Goal: Task Accomplishment & Management: Manage account settings

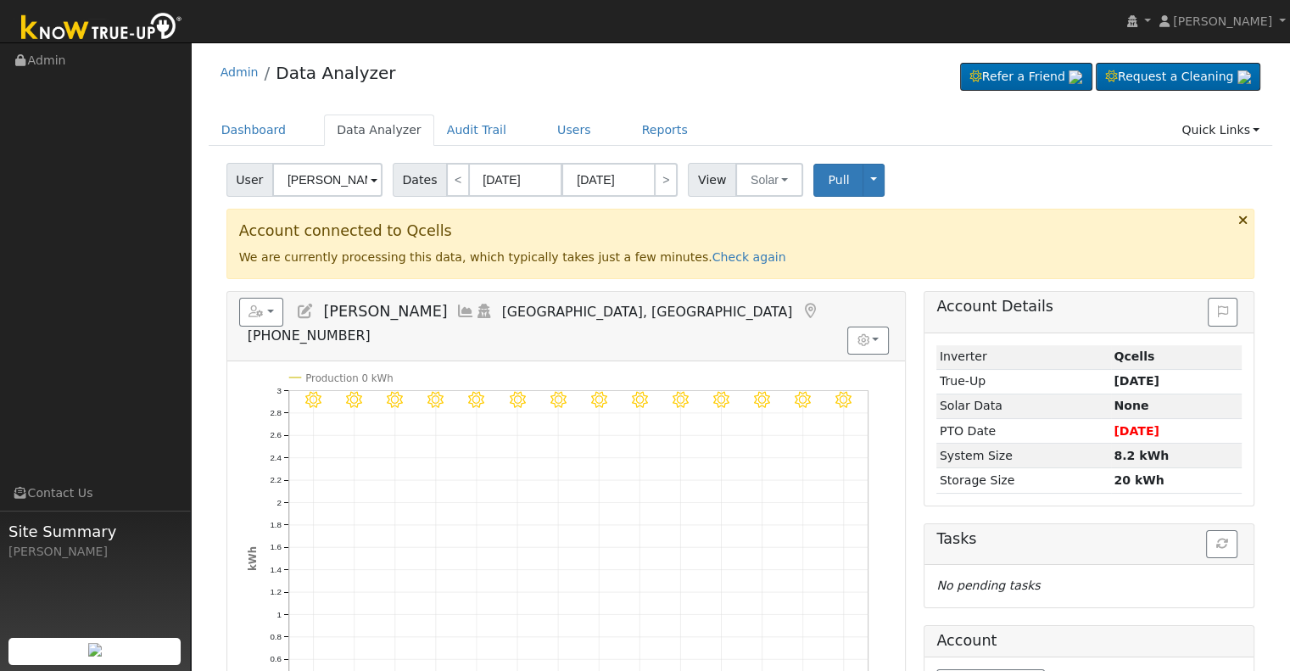
click at [319, 177] on input "Lisha Miranda" at bounding box center [327, 180] width 110 height 34
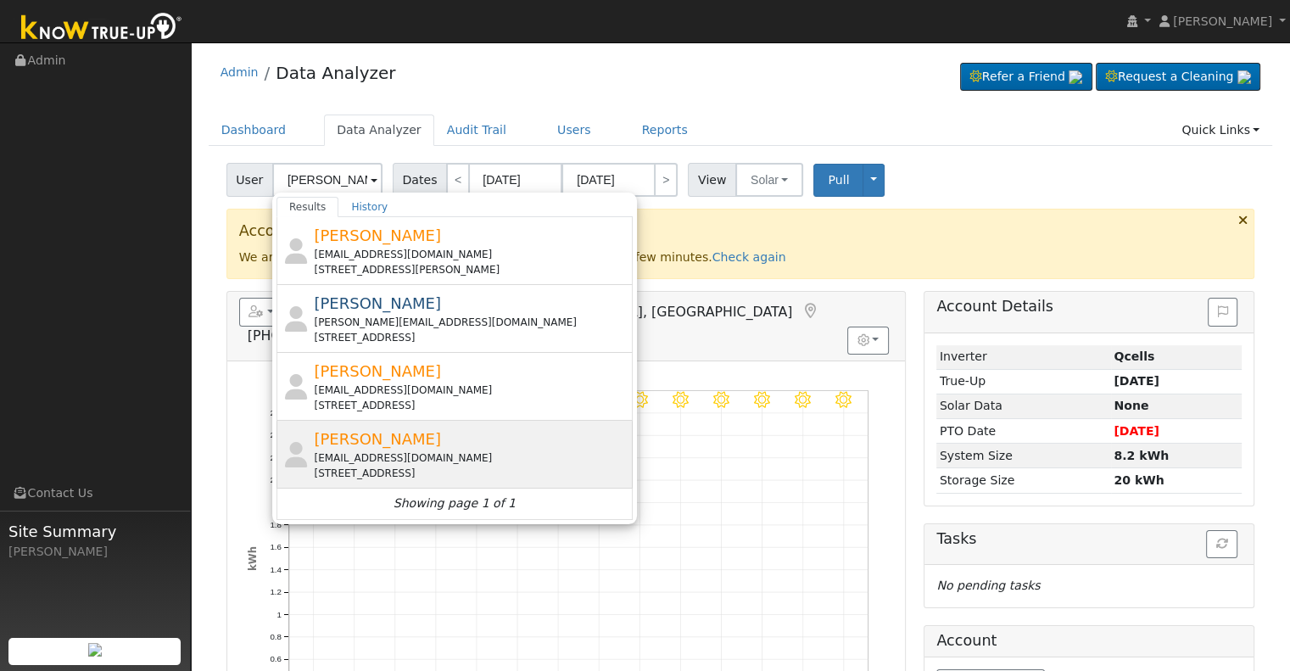
click at [451, 453] on div "rob@dirtandironinc.com" at bounding box center [471, 457] width 315 height 15
type input "Rob Ferreira"
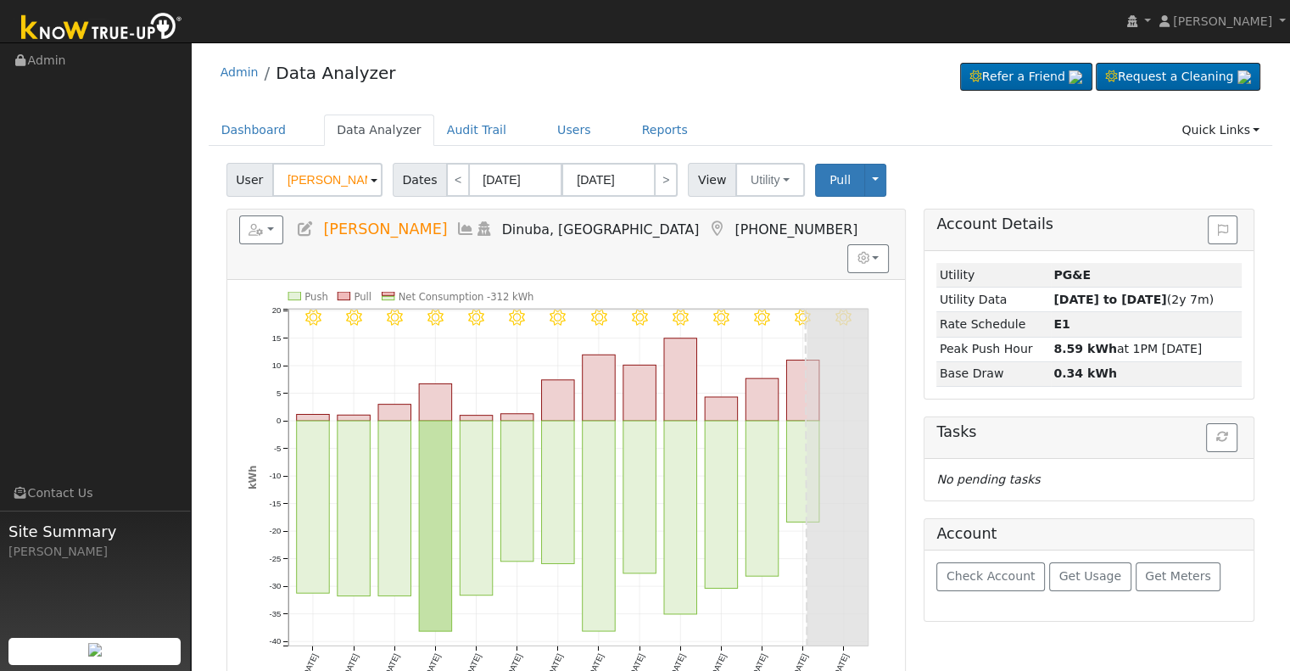
click at [308, 226] on icon at bounding box center [305, 228] width 19 height 15
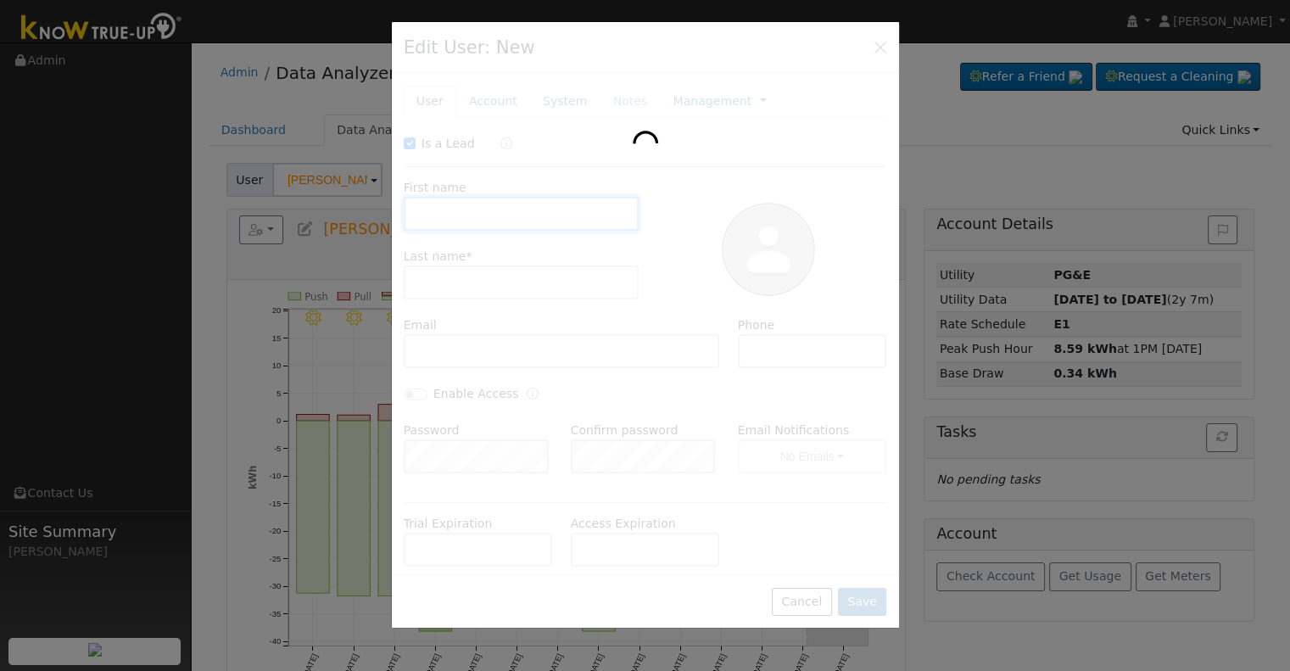
checkbox input "true"
type input "Rob"
type input "Ferreira"
type input "rob@dirtandironinc.com"
type input "559-999-4868"
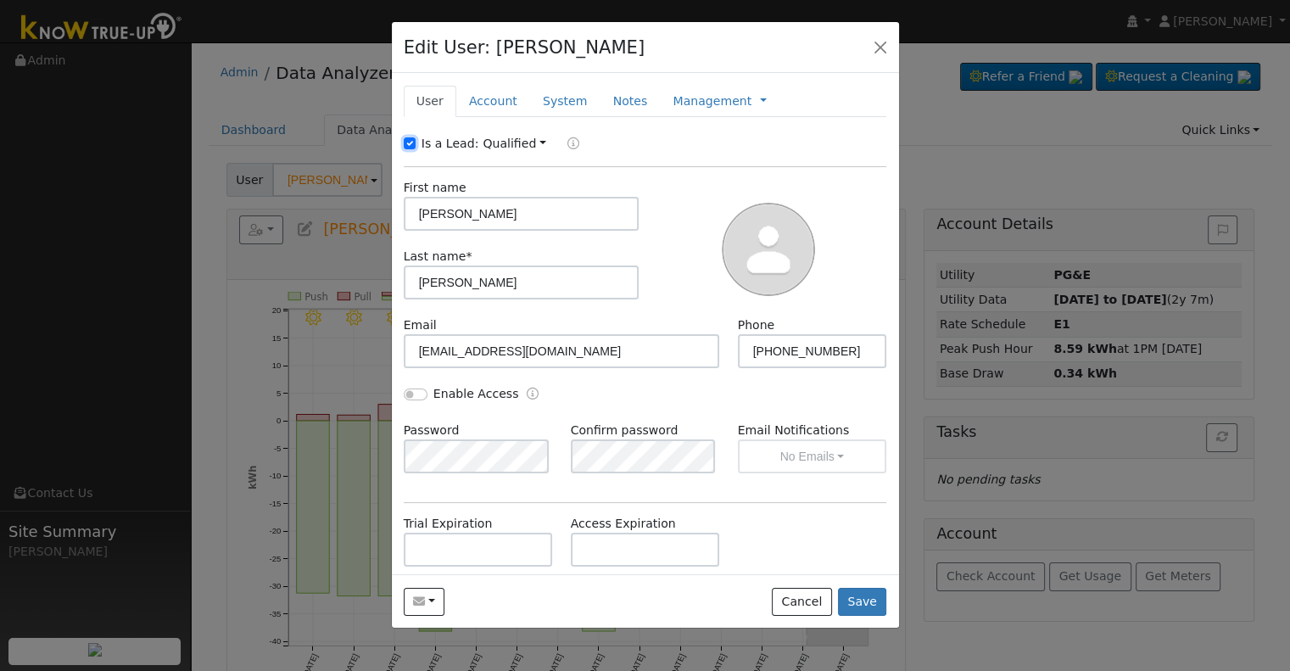
click at [408, 143] on input "Is a Lead:" at bounding box center [410, 143] width 12 height 12
checkbox input "false"
click at [417, 391] on input "Enable Access" at bounding box center [416, 395] width 24 height 12
click at [420, 394] on input "Enable Access" at bounding box center [416, 395] width 24 height 12
checkbox input "false"
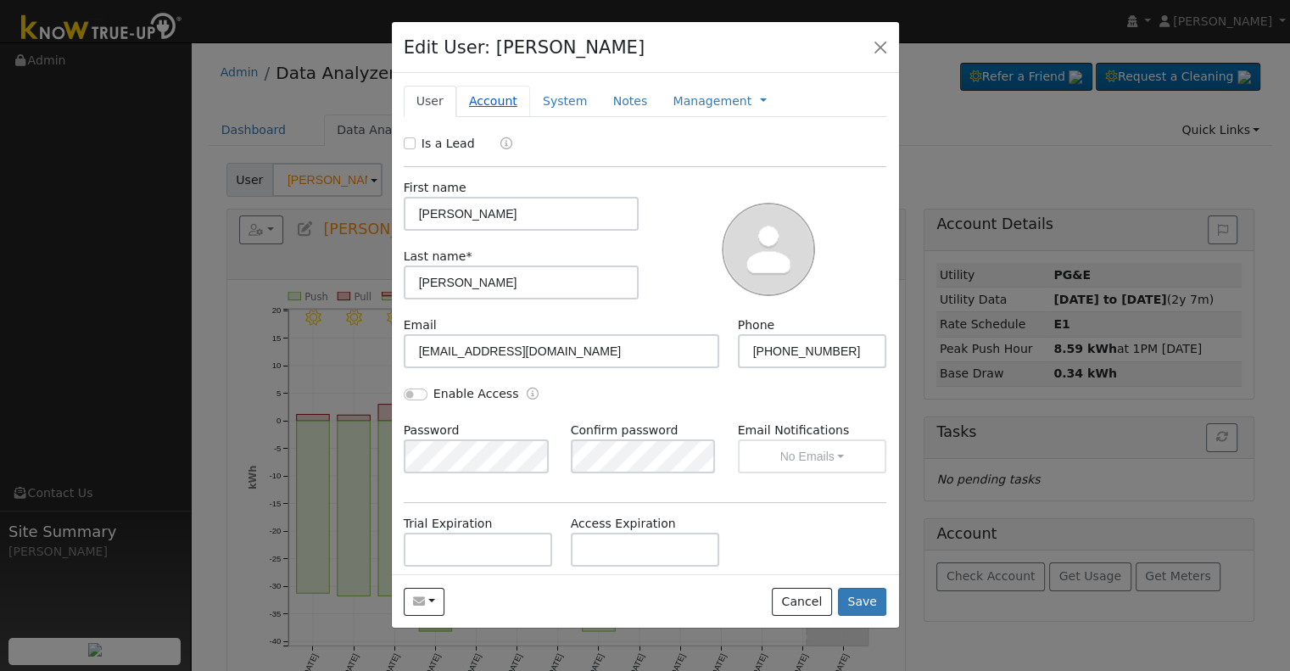
click at [499, 102] on link "Account" at bounding box center [493, 101] width 74 height 31
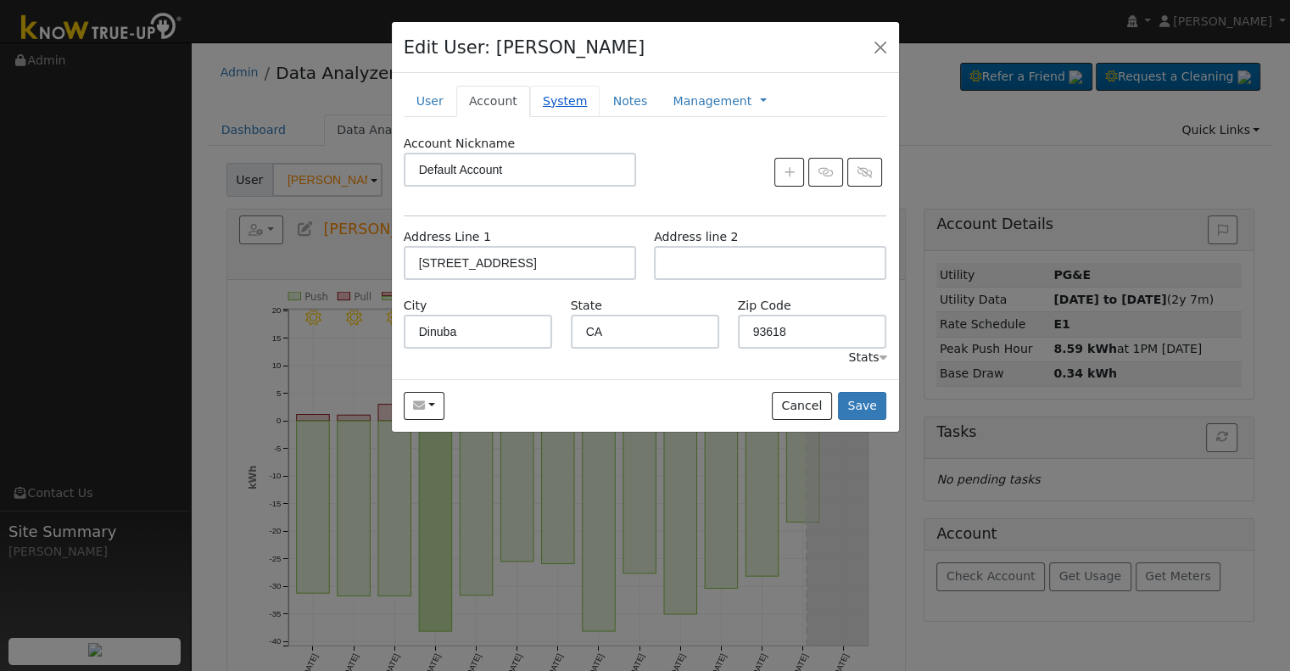
click at [553, 97] on link "System" at bounding box center [565, 101] width 70 height 31
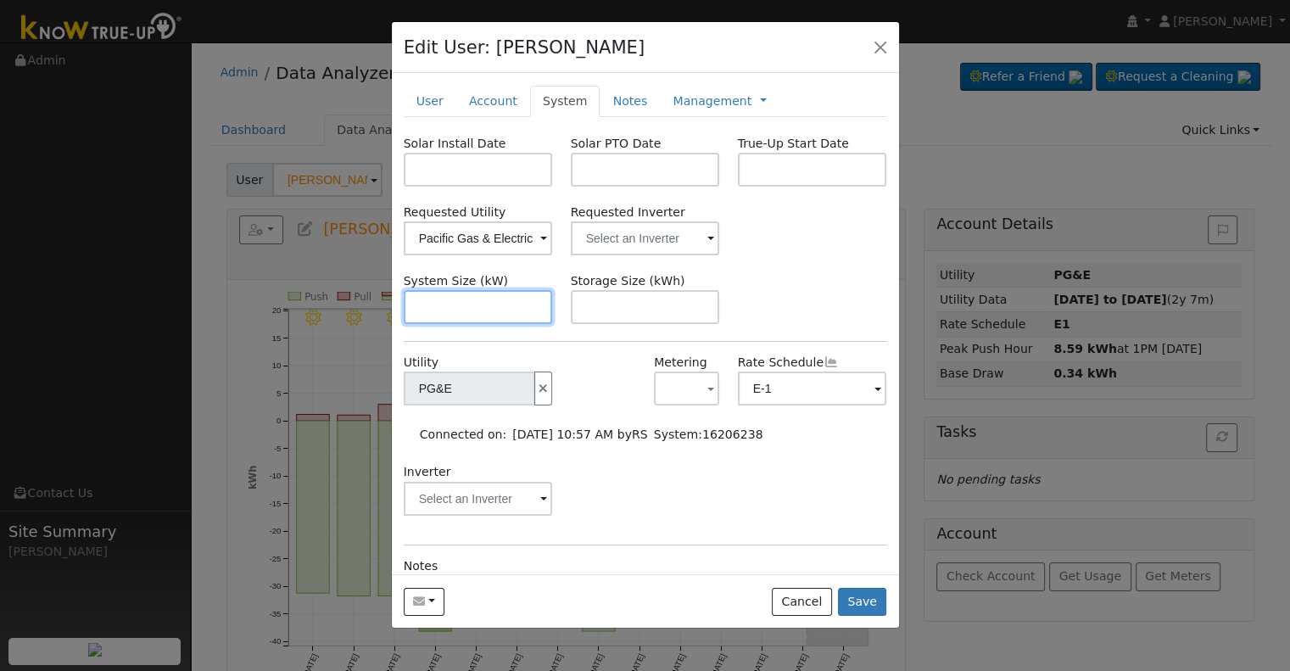
click at [436, 310] on input "text" at bounding box center [478, 307] width 149 height 34
paste input "7.790"
type input "7.8"
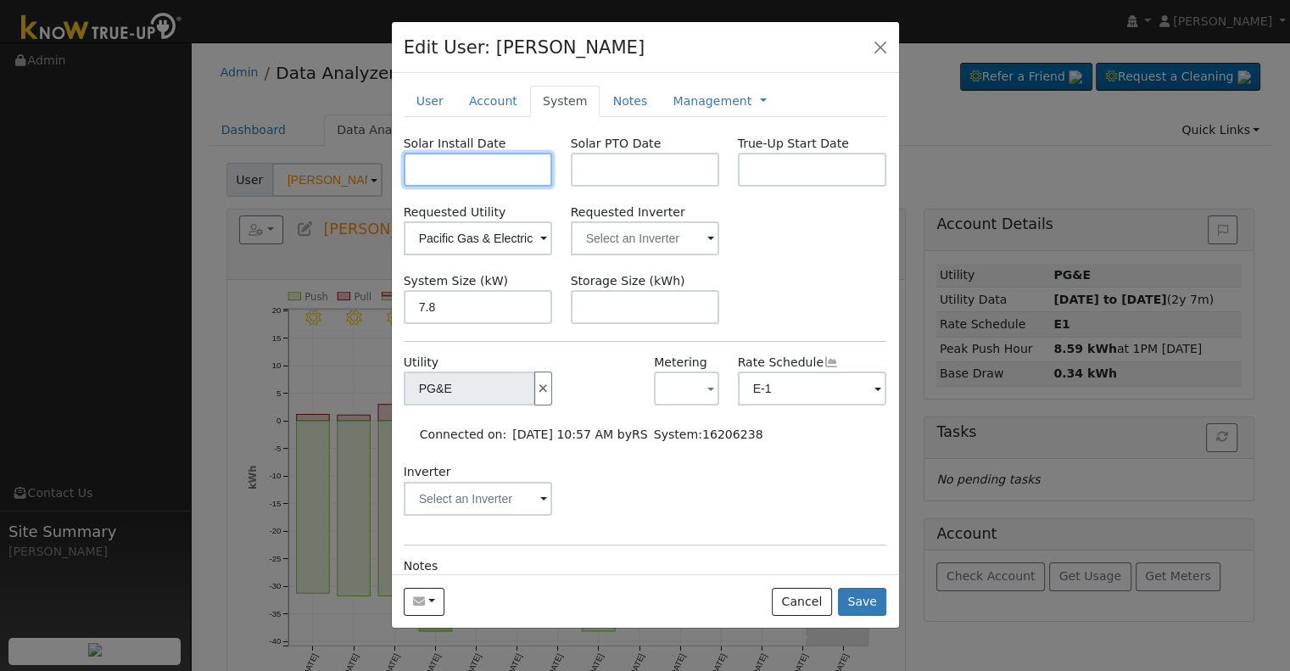
click at [482, 169] on input "text" at bounding box center [478, 170] width 149 height 34
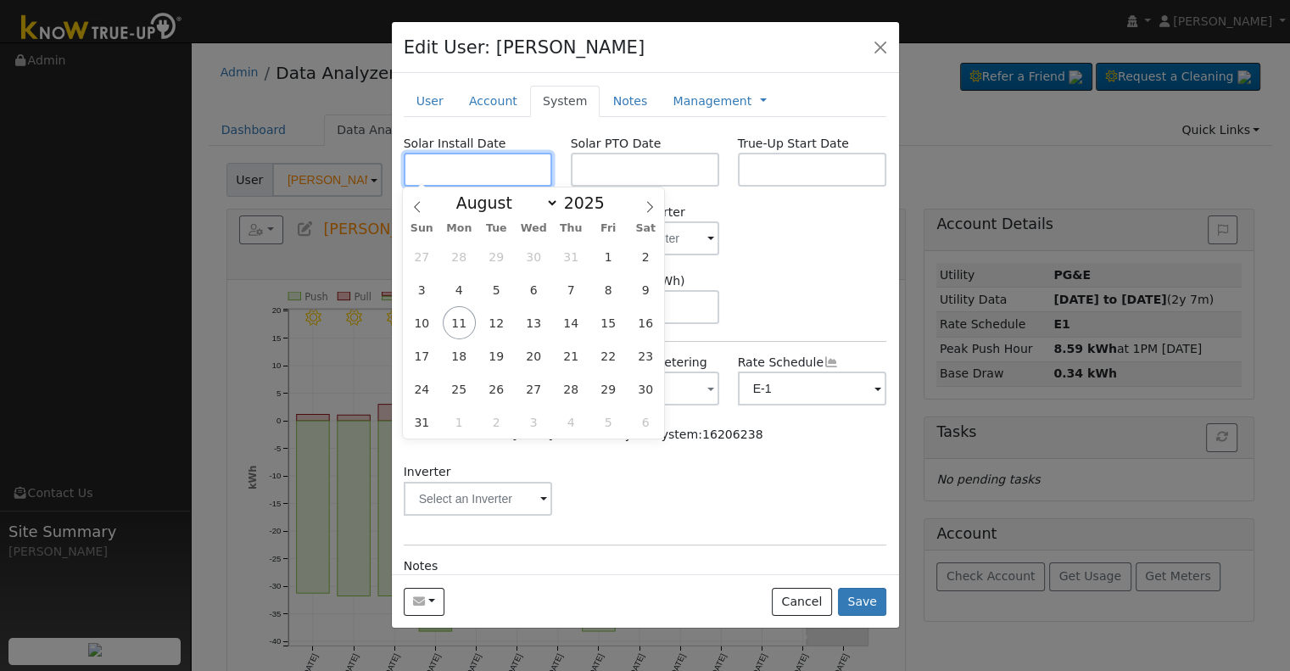
paste input "4/3/2025"
type input "04/03/2025"
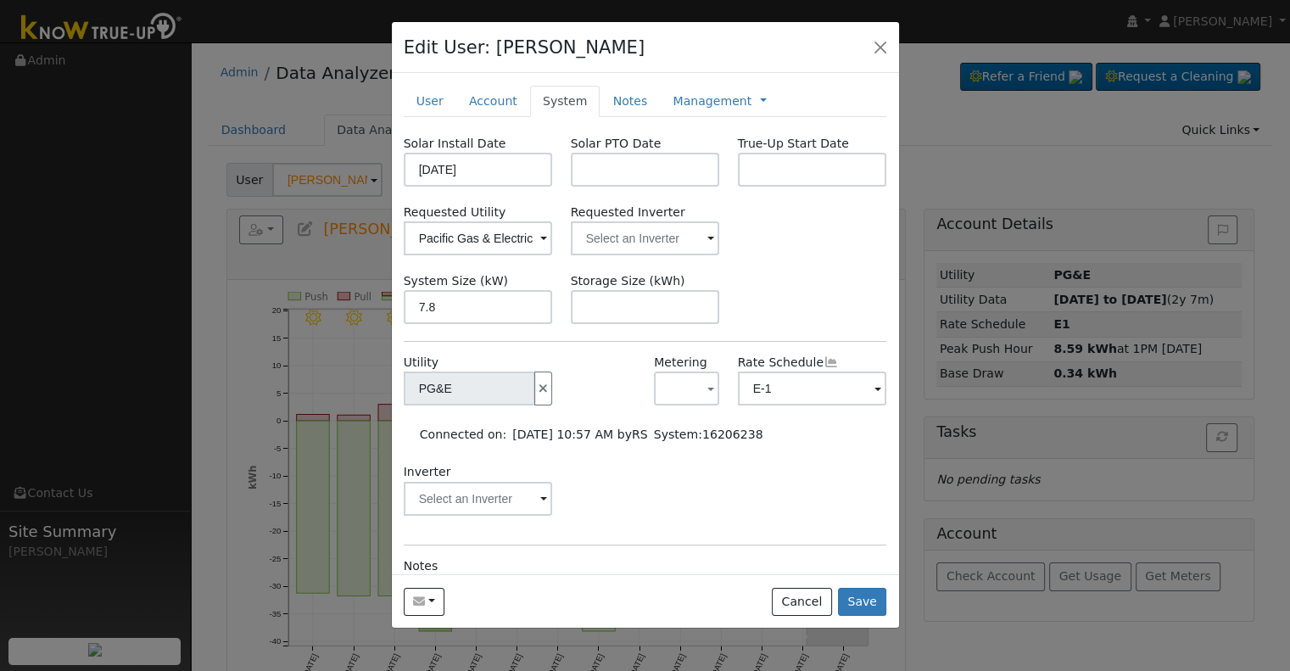
click at [741, 220] on div "Requested Utility Pacific Gas & Electric Requested Inverter" at bounding box center [644, 230] width 501 height 52
click at [553, 233] on input "text" at bounding box center [478, 238] width 149 height 34
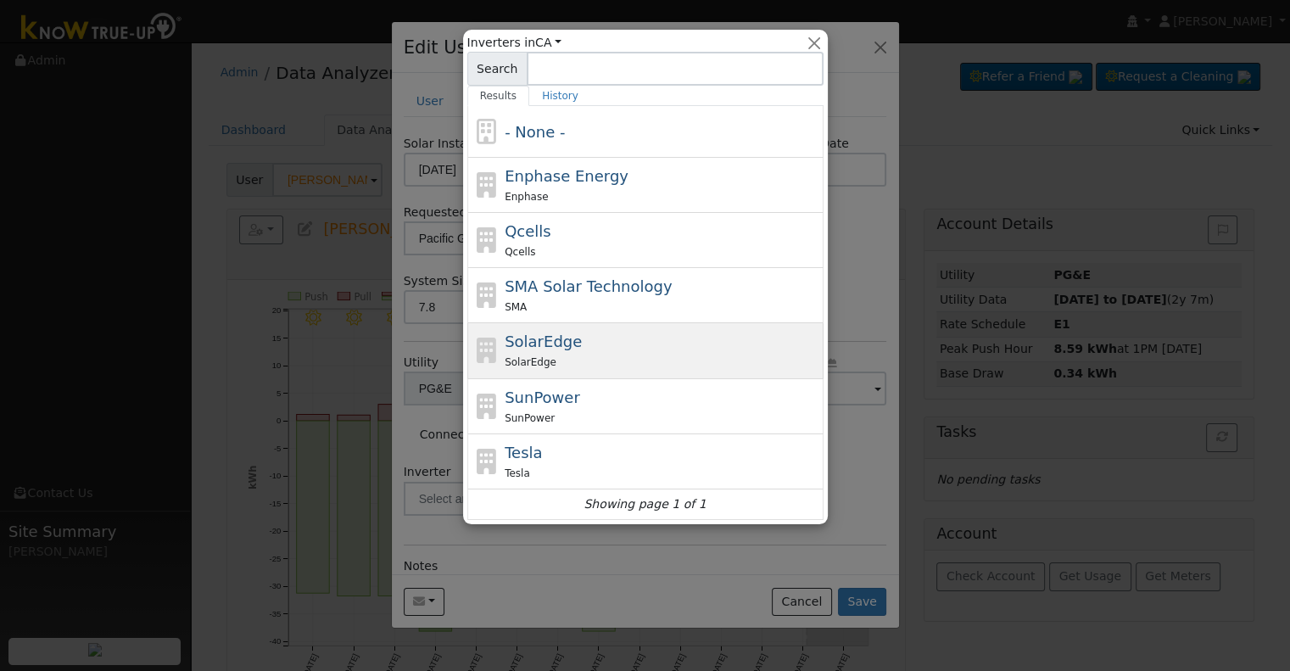
click at [575, 356] on div "SolarEdge" at bounding box center [662, 362] width 315 height 18
type input "SolarEdge"
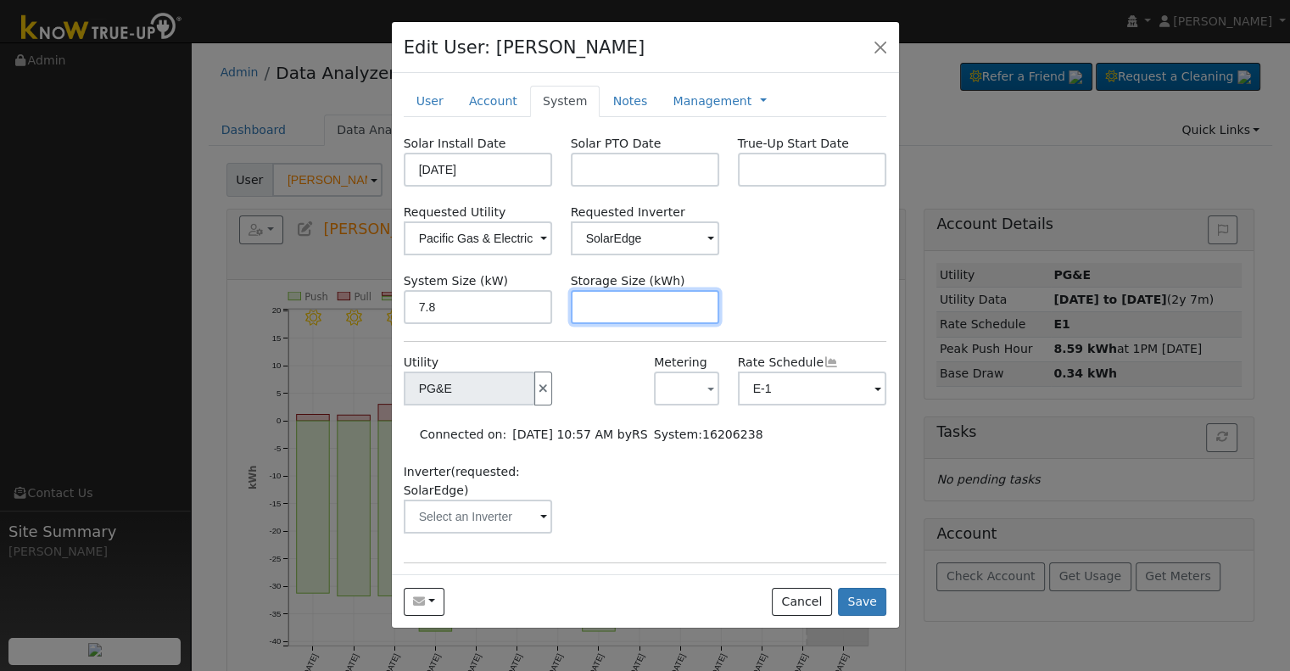
click at [680, 316] on input "text" at bounding box center [645, 307] width 149 height 34
paste input "20.00"
type input "20"
click at [760, 98] on link at bounding box center [763, 101] width 7 height 18
click at [761, 150] on link "Billing" at bounding box center [820, 155] width 118 height 24
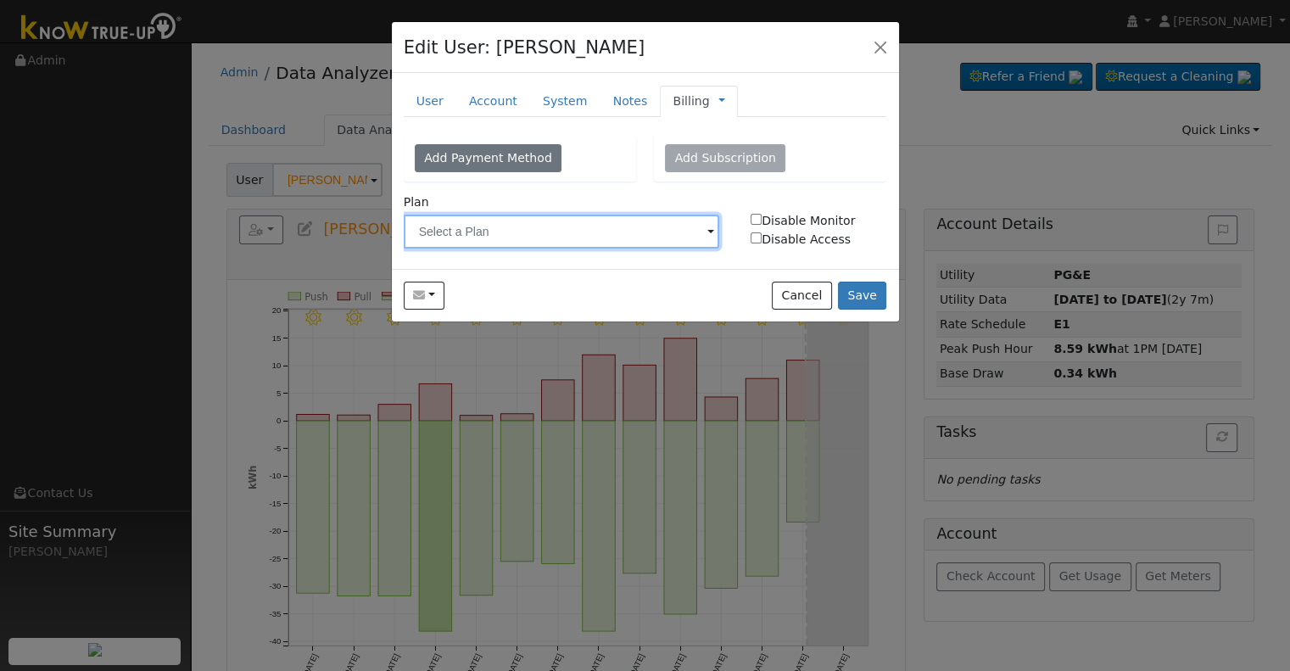
click at [607, 225] on input "text" at bounding box center [562, 232] width 316 height 34
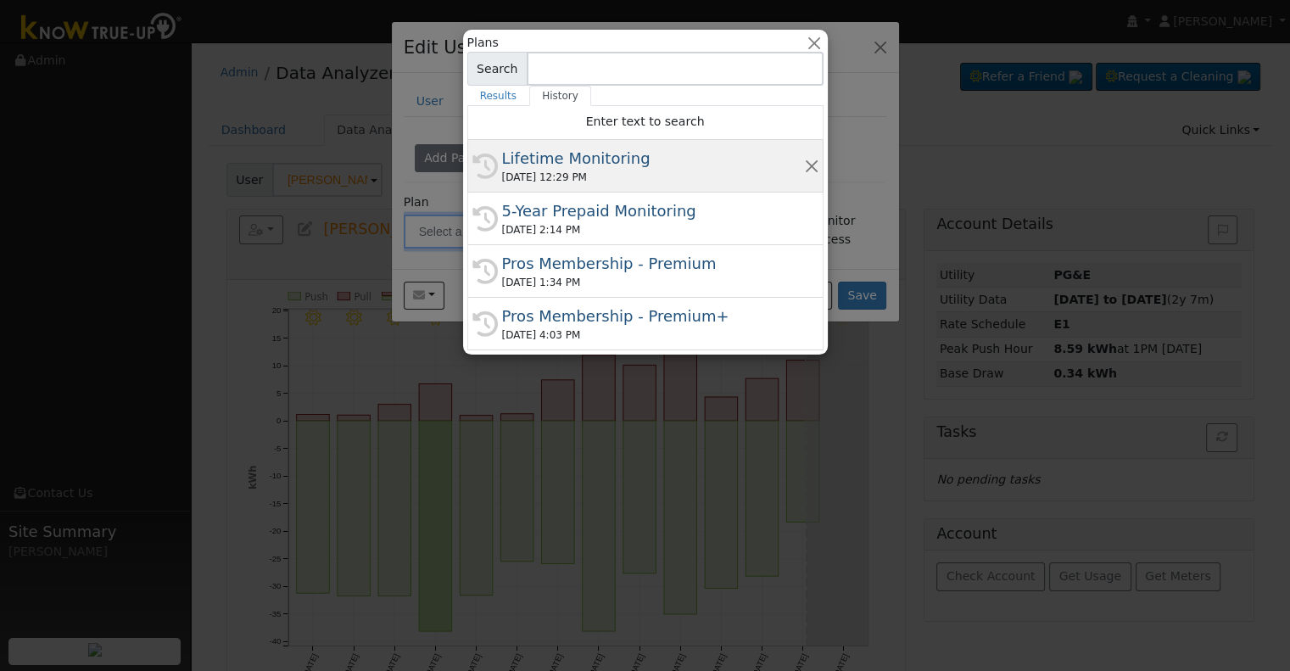
click at [594, 158] on div "Lifetime Monitoring" at bounding box center [653, 158] width 302 height 23
type input "Lifetime Monitoring"
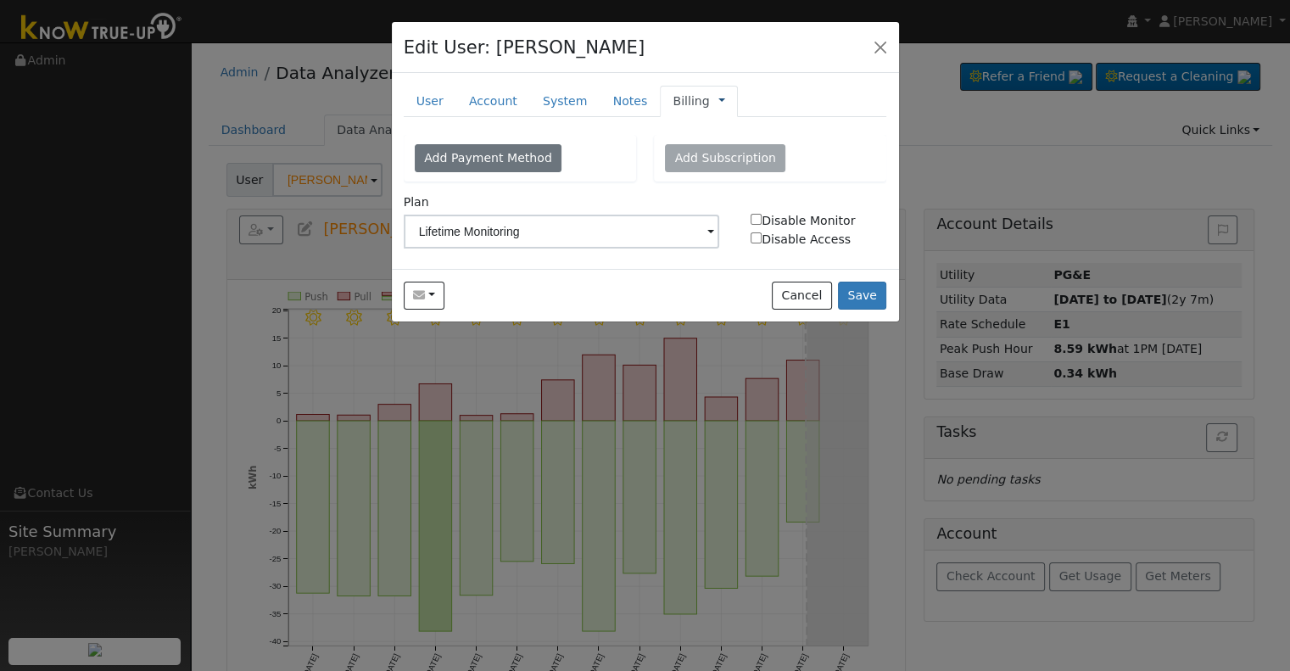
click at [719, 102] on link at bounding box center [722, 101] width 7 height 18
click at [723, 121] on link "Management" at bounding box center [778, 132] width 118 height 24
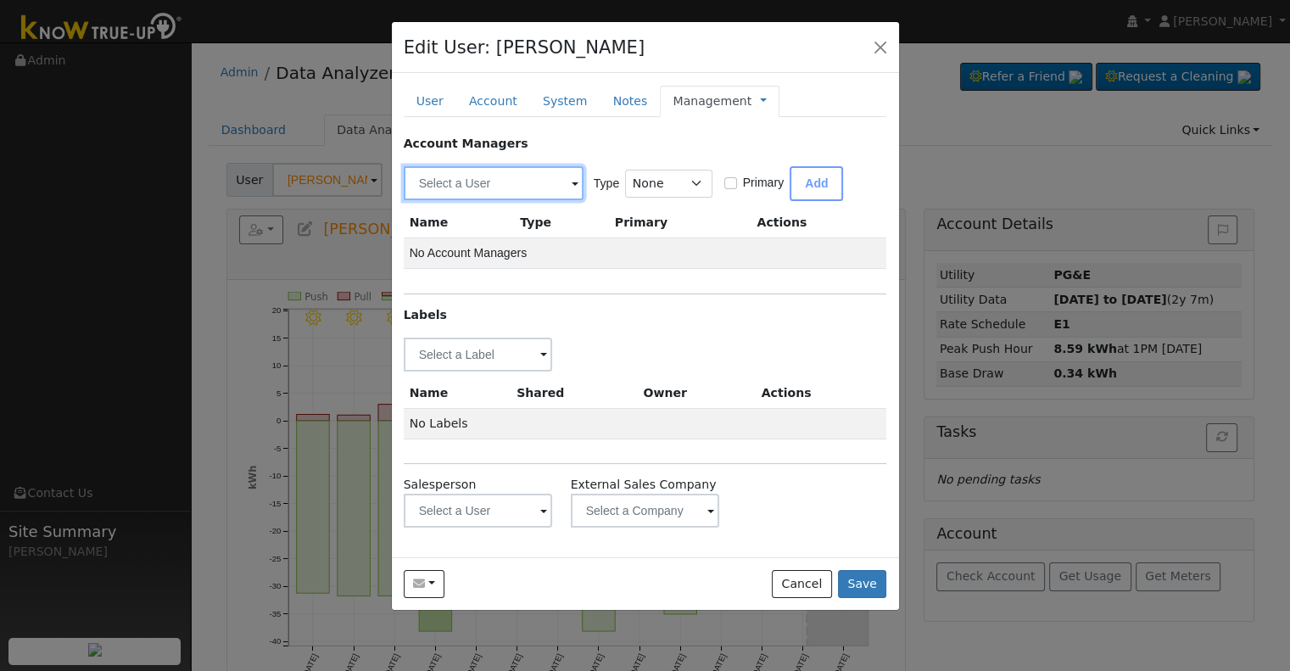
click at [487, 181] on input "text" at bounding box center [494, 183] width 180 height 34
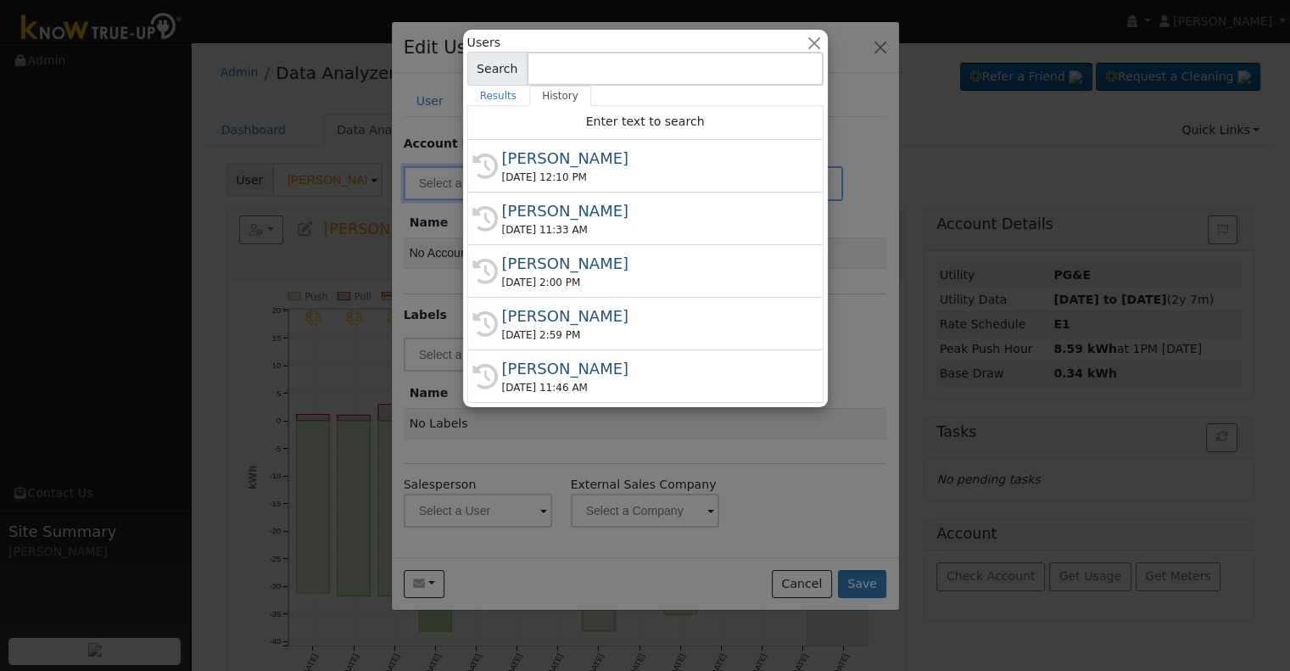
click at [559, 431] on div at bounding box center [645, 335] width 1290 height 671
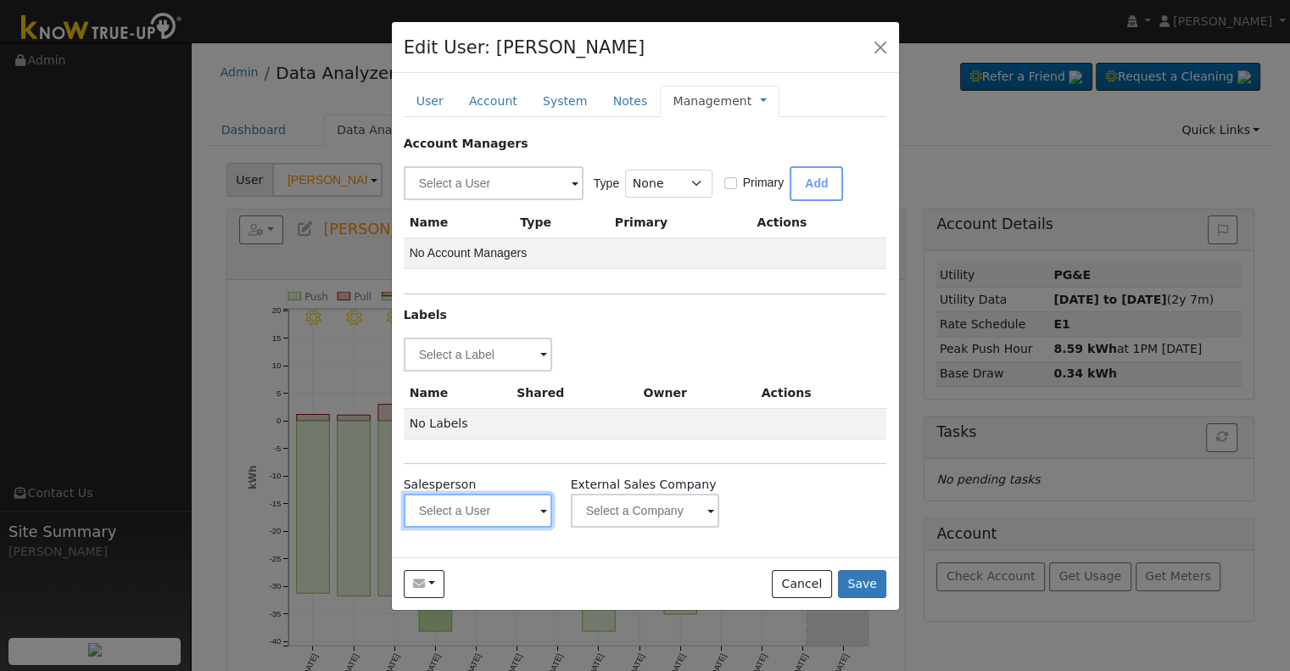
click at [465, 372] on input "text" at bounding box center [478, 355] width 149 height 34
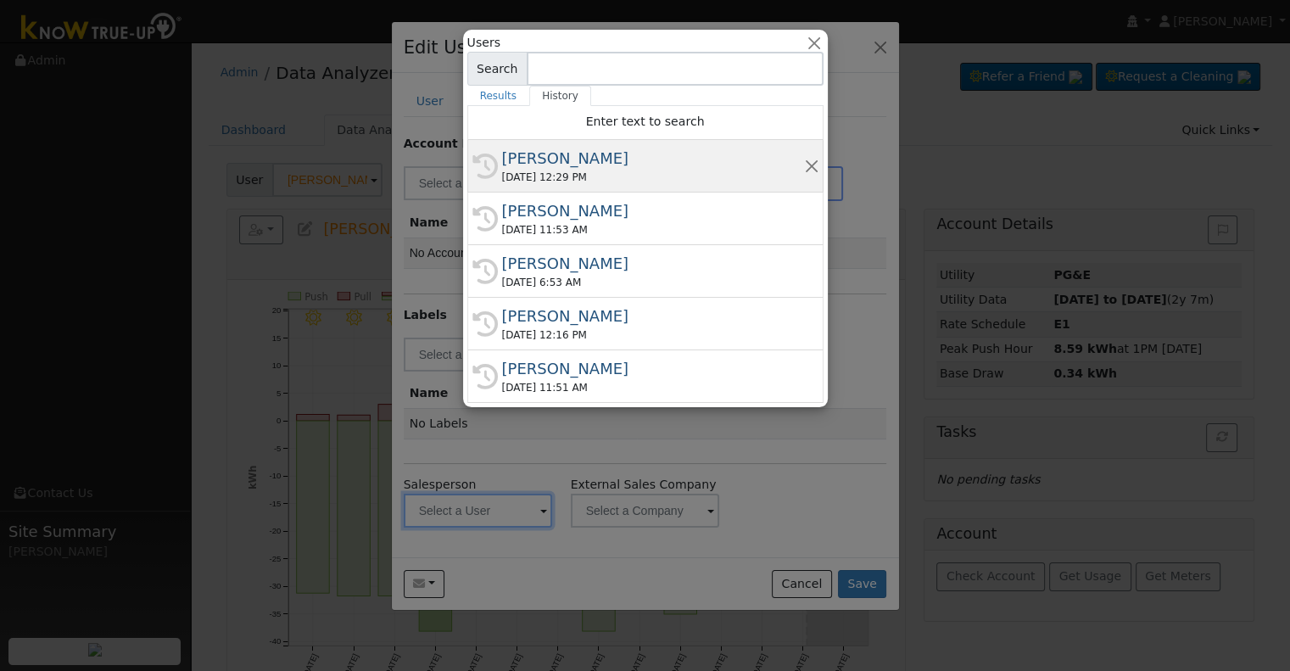
click at [569, 176] on div "08/11/2025 12:29 PM" at bounding box center [653, 177] width 302 height 15
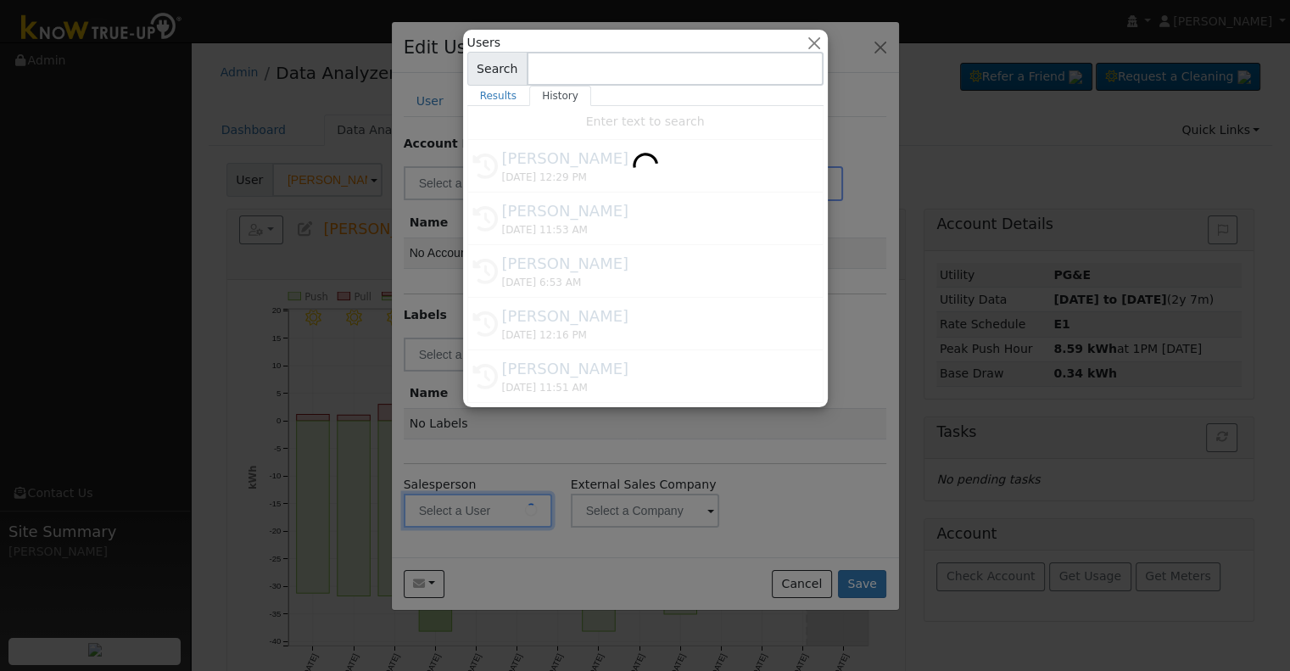
type input "Robert Stoeckle"
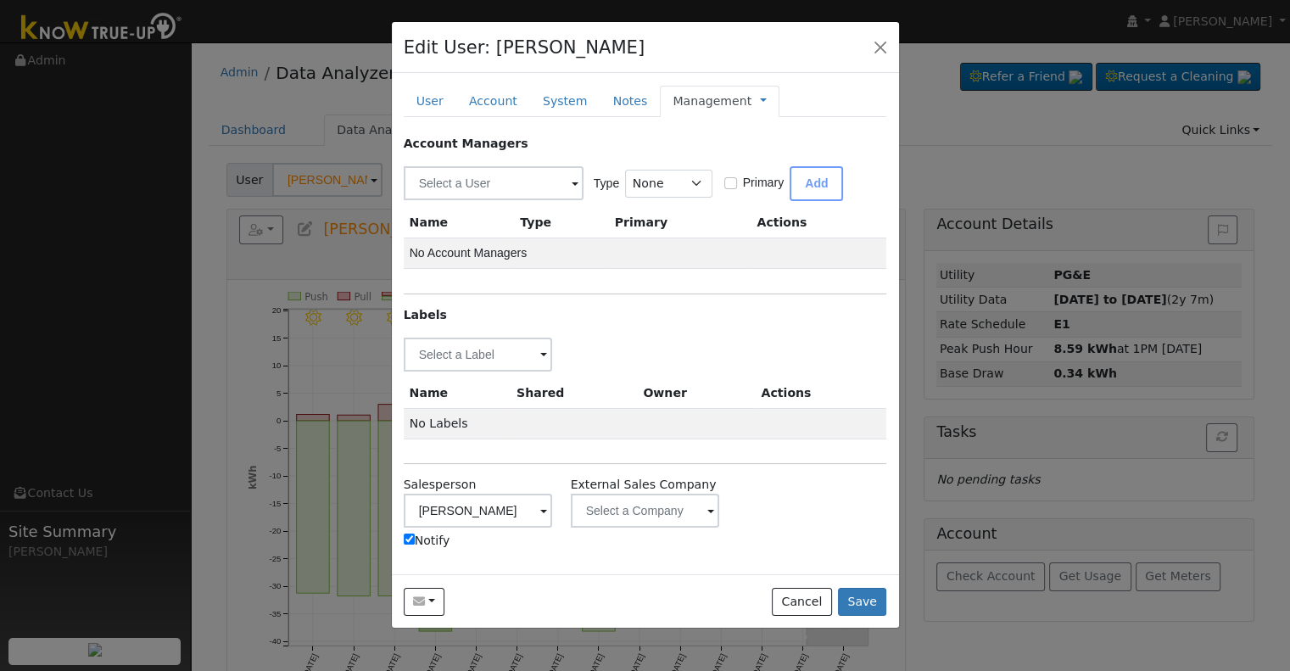
click at [420, 535] on label "Notify" at bounding box center [427, 541] width 47 height 18
click at [415, 535] on input "Notify" at bounding box center [409, 539] width 11 height 11
checkbox input "false"
click at [484, 350] on input "text" at bounding box center [478, 355] width 149 height 34
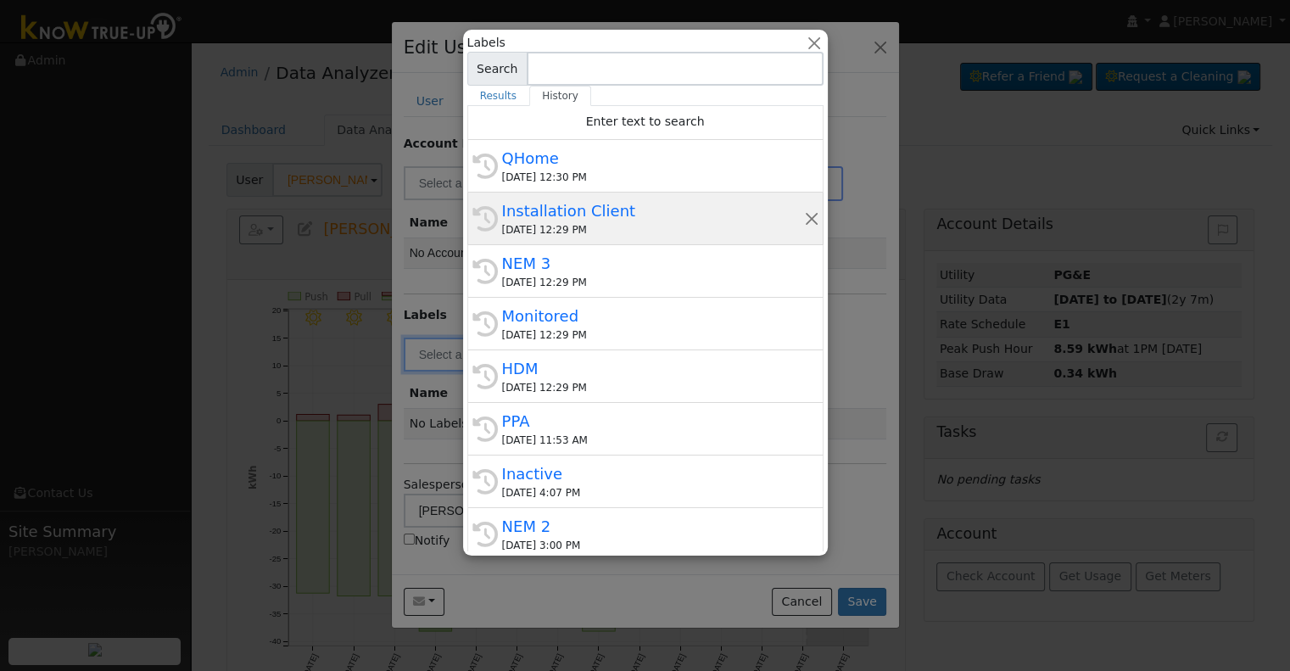
click at [593, 220] on div "Installation Client" at bounding box center [653, 210] width 302 height 23
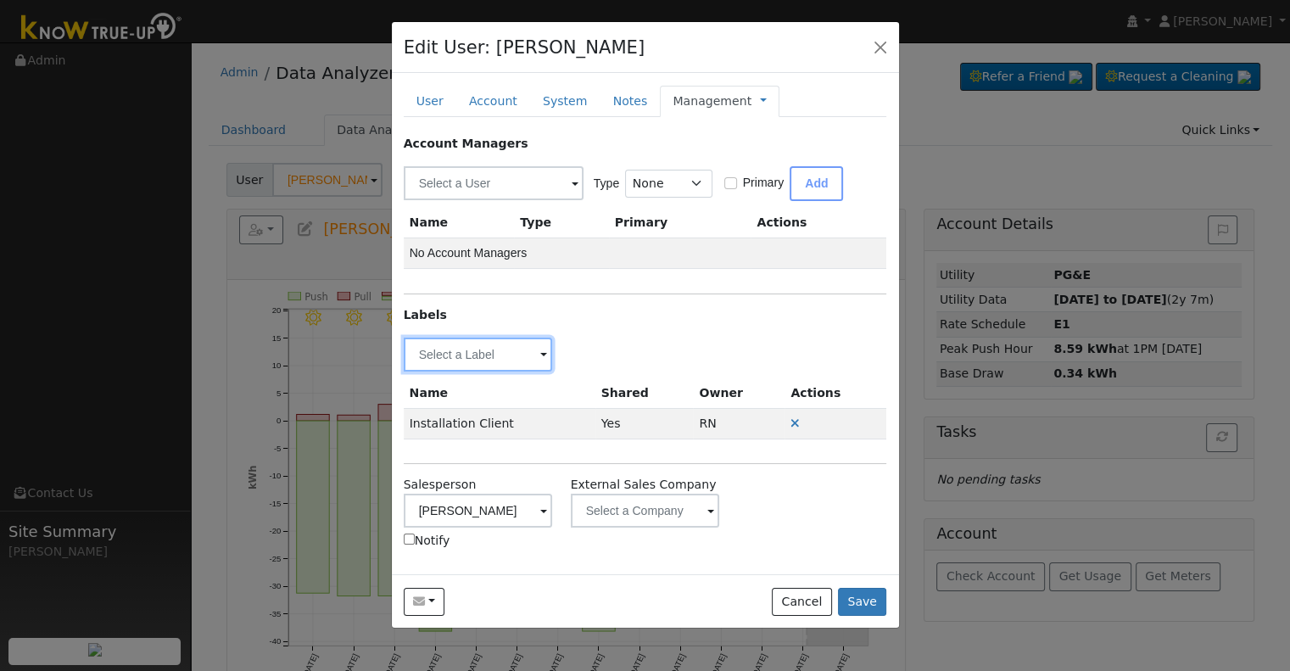
click at [500, 360] on input "text" at bounding box center [478, 355] width 149 height 34
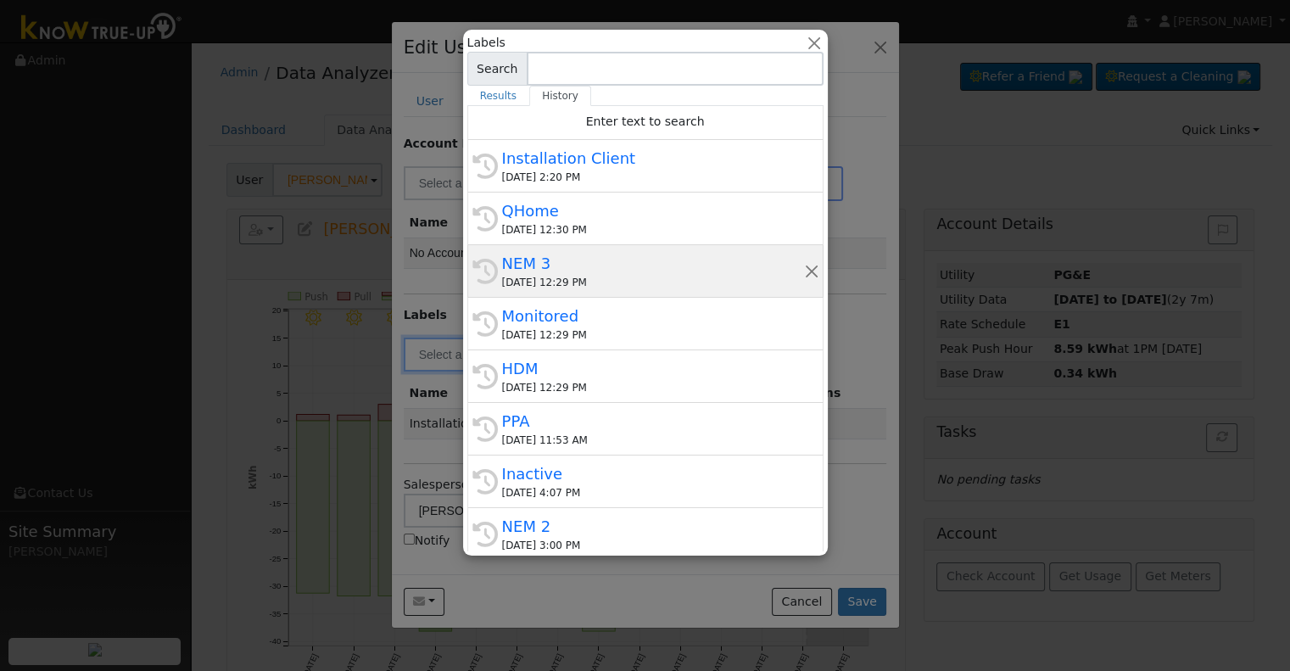
click at [624, 252] on div "NEM 3" at bounding box center [653, 263] width 302 height 23
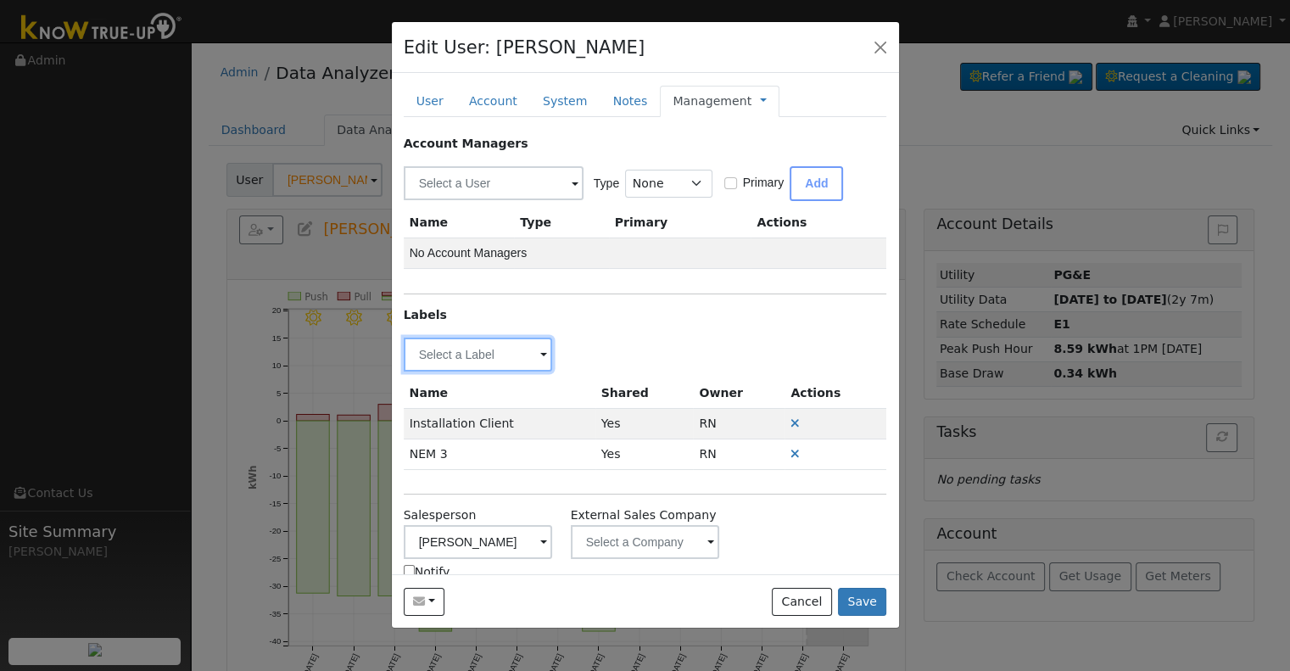
click at [471, 361] on input "text" at bounding box center [478, 355] width 149 height 34
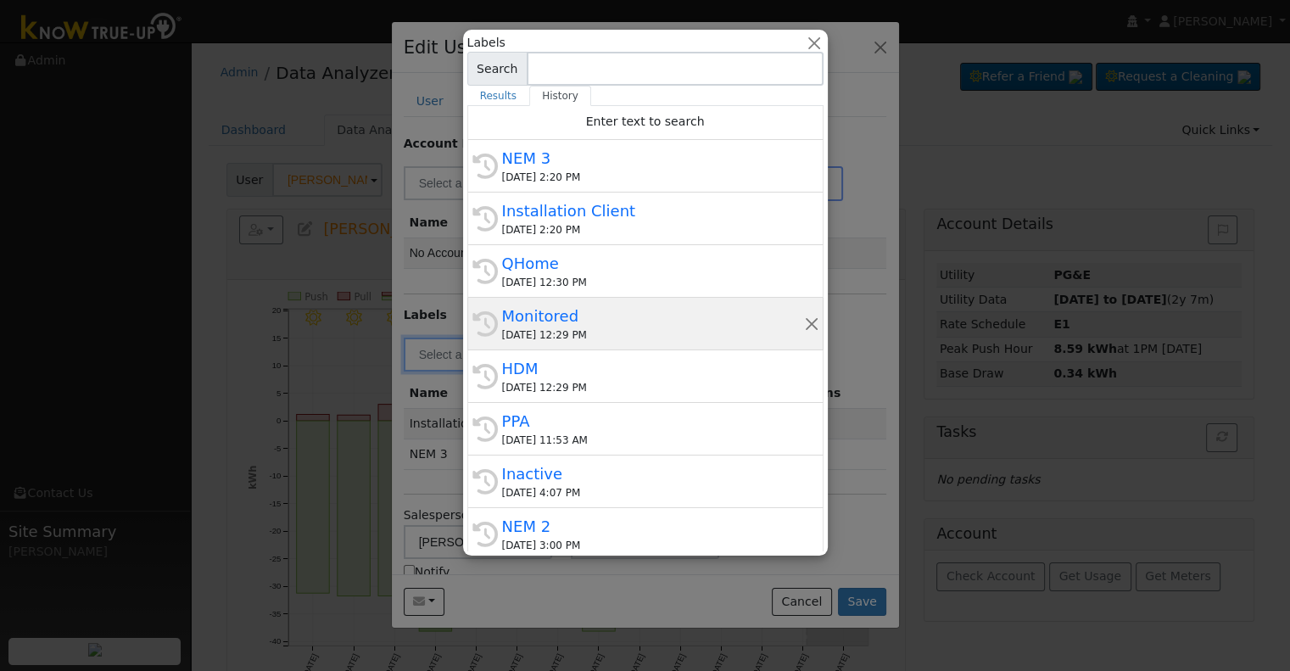
click at [618, 324] on div "Monitored" at bounding box center [653, 316] width 302 height 23
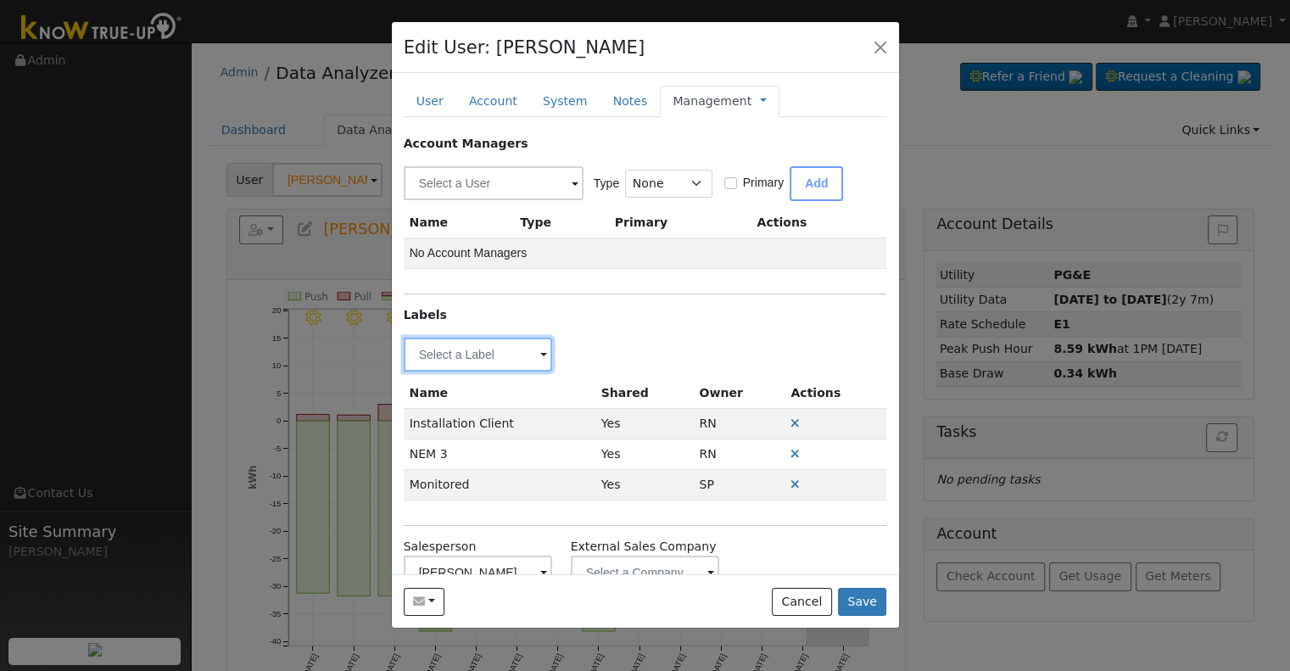
click at [478, 354] on input "text" at bounding box center [478, 355] width 149 height 34
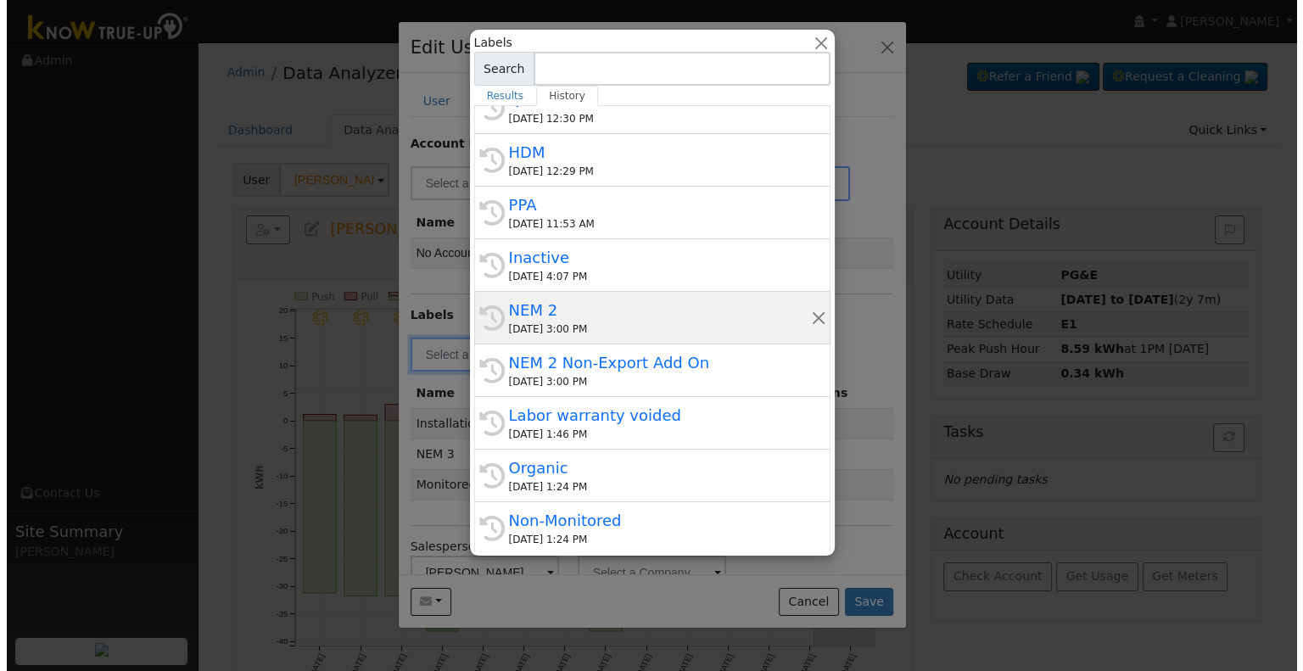
scroll to position [254, 0]
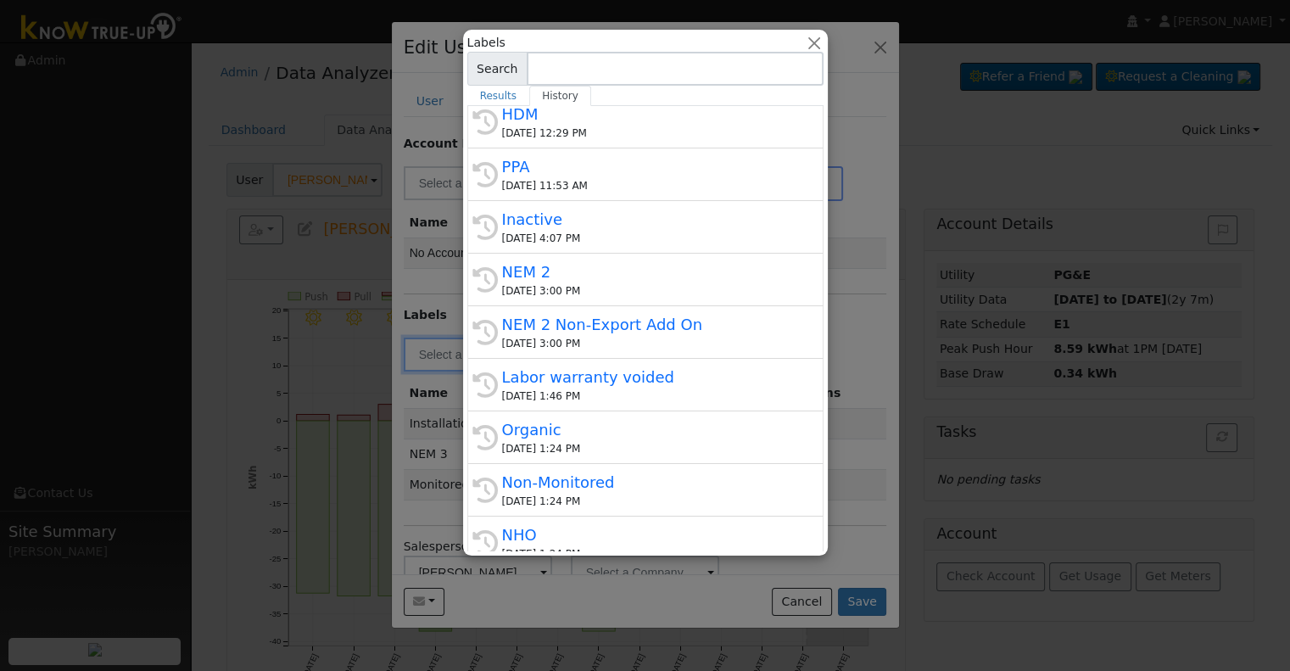
click at [862, 436] on div at bounding box center [645, 335] width 1290 height 671
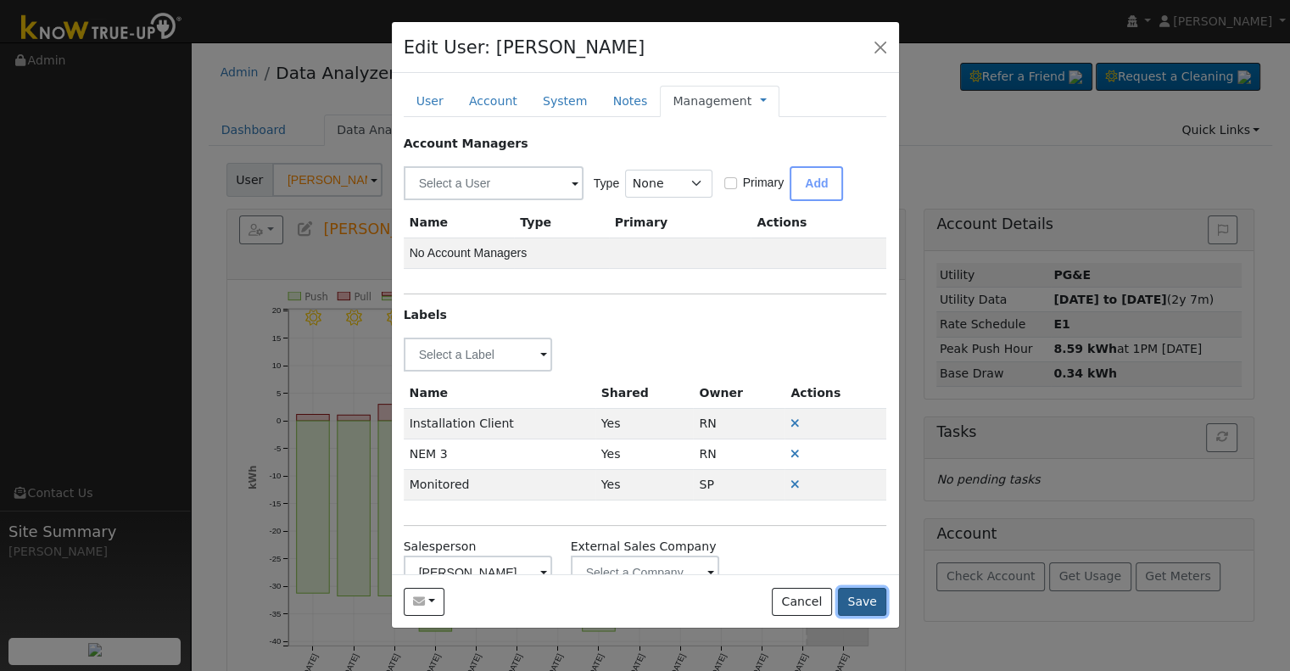
click at [863, 605] on button "Save" at bounding box center [862, 602] width 49 height 29
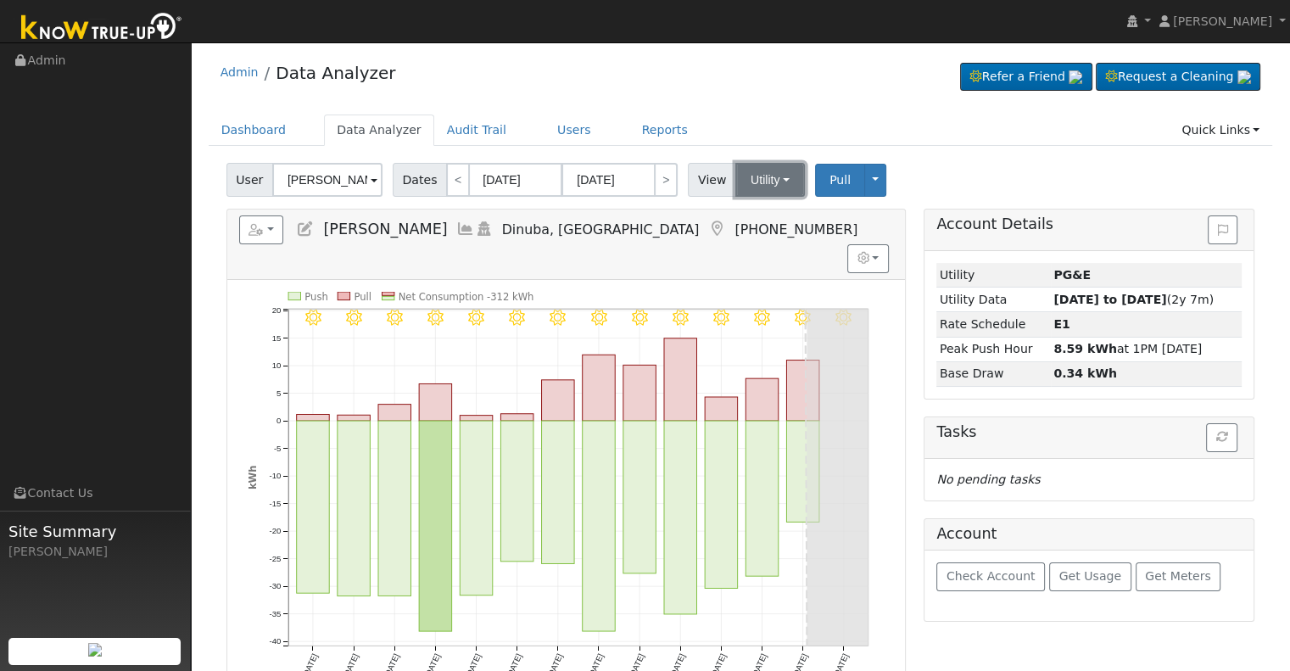
click at [758, 174] on button "Utility" at bounding box center [770, 180] width 70 height 34
click at [751, 235] on link "Solar" at bounding box center [791, 242] width 118 height 24
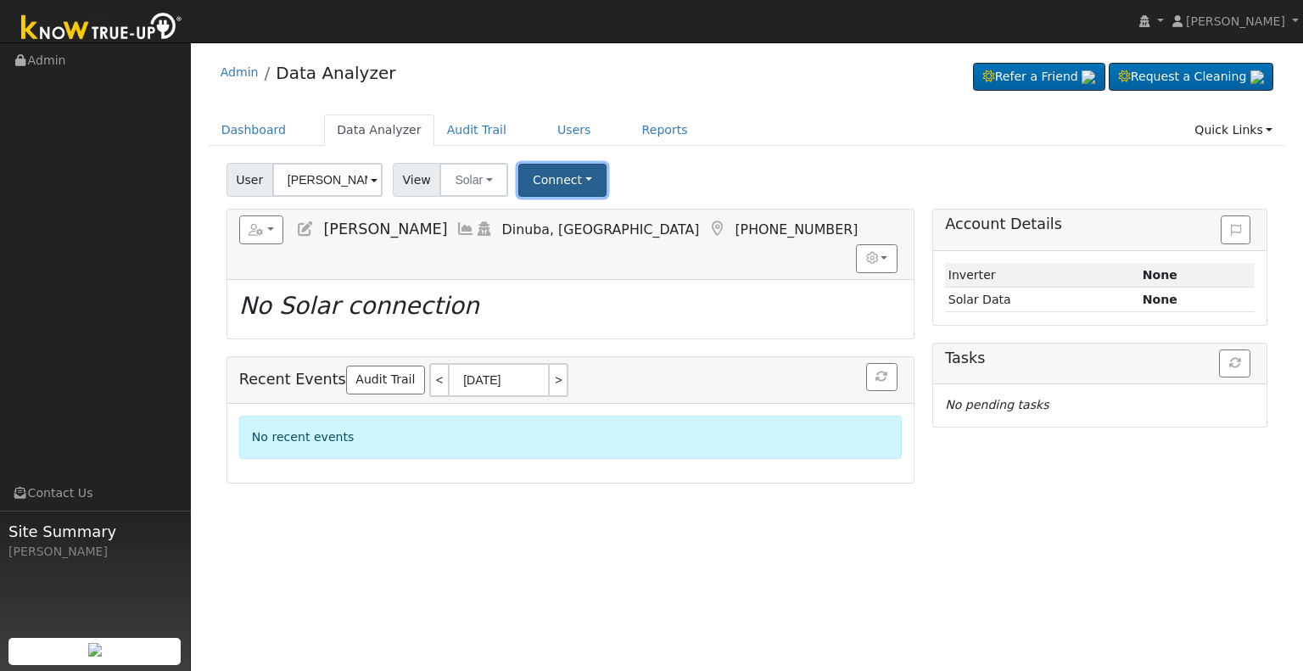
click at [557, 182] on button "Connect" at bounding box center [562, 180] width 88 height 33
click at [564, 210] on link "Select a Provider" at bounding box center [584, 217] width 132 height 24
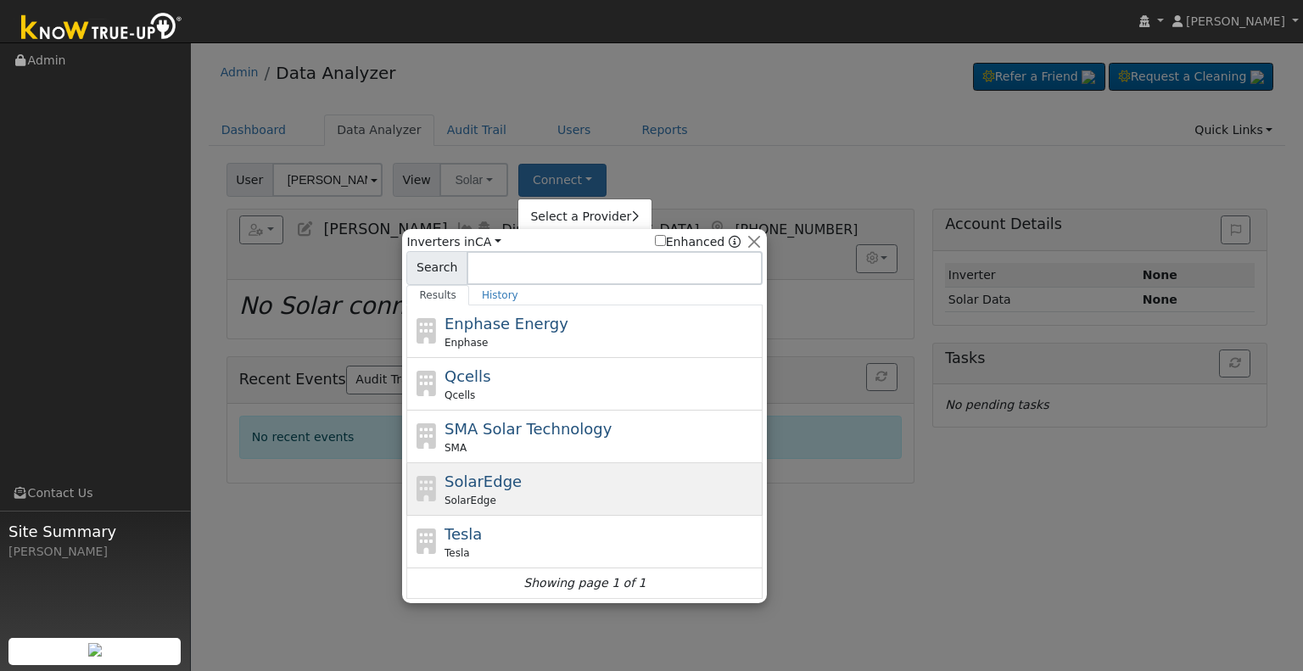
click at [543, 483] on div "SolarEdge SolarEdge" at bounding box center [602, 489] width 315 height 38
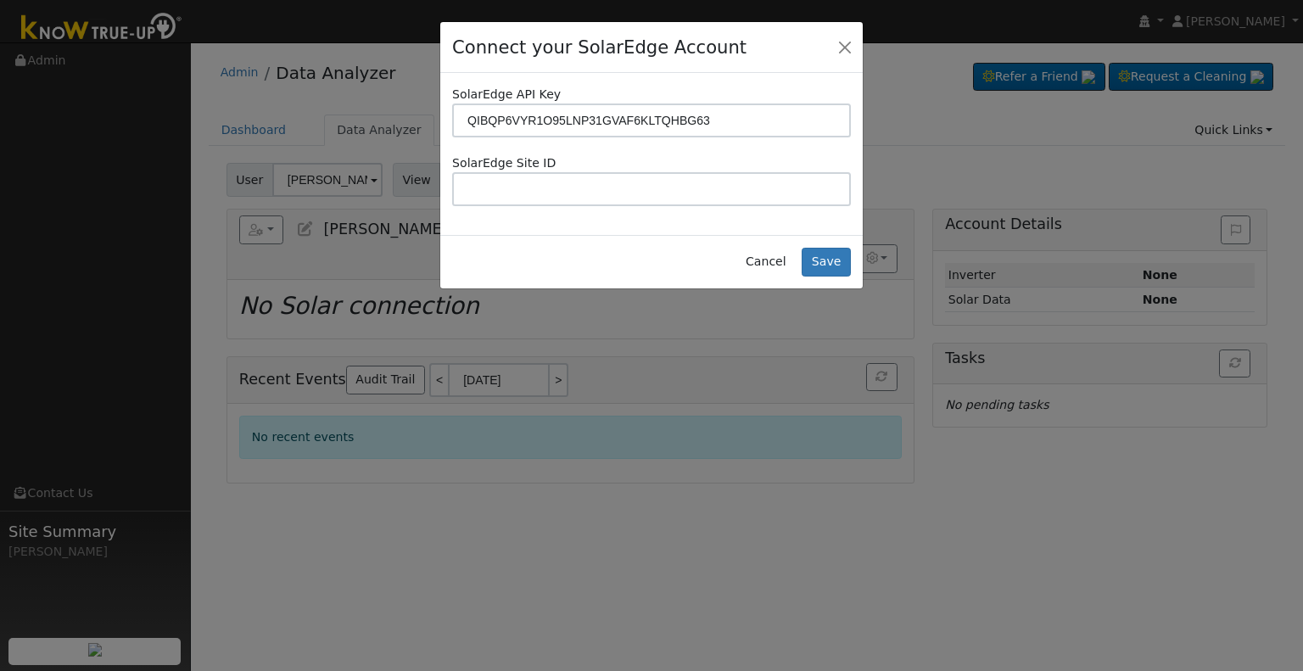
type input "QIBQP6VYR1O95LNP31GVAF6KLTQHBG63"
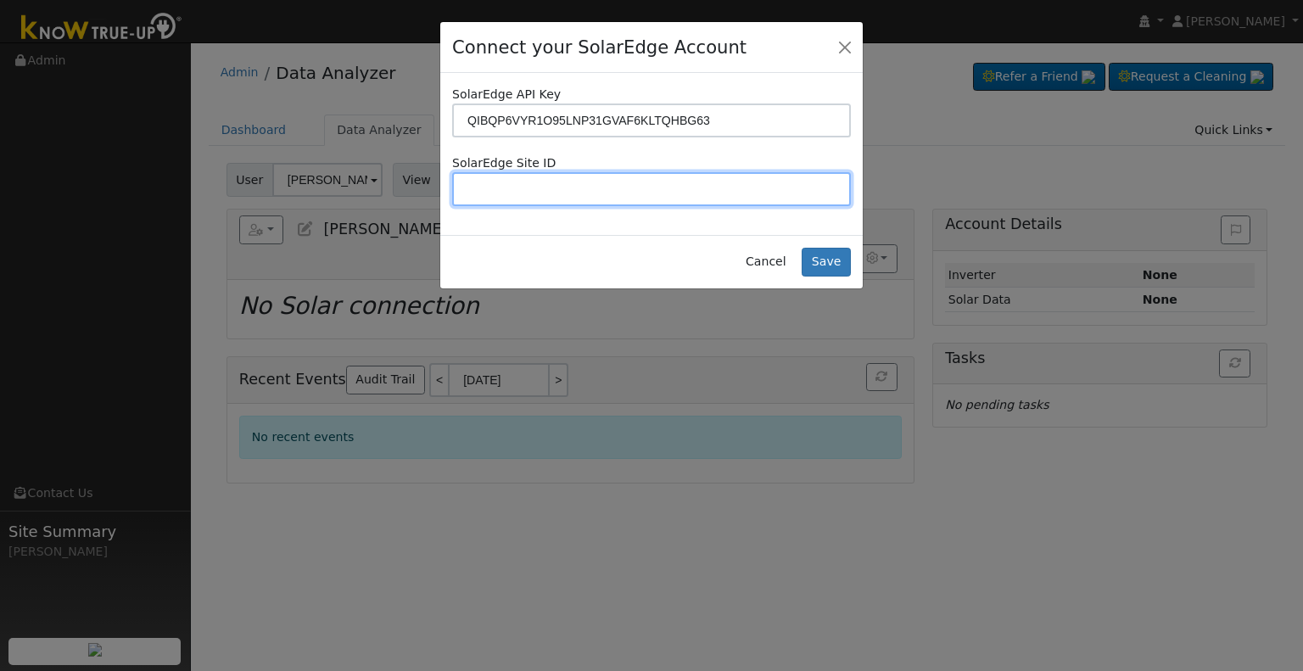
click at [685, 192] on input "text" at bounding box center [651, 189] width 399 height 34
paste input "4646587"
type input "4646587"
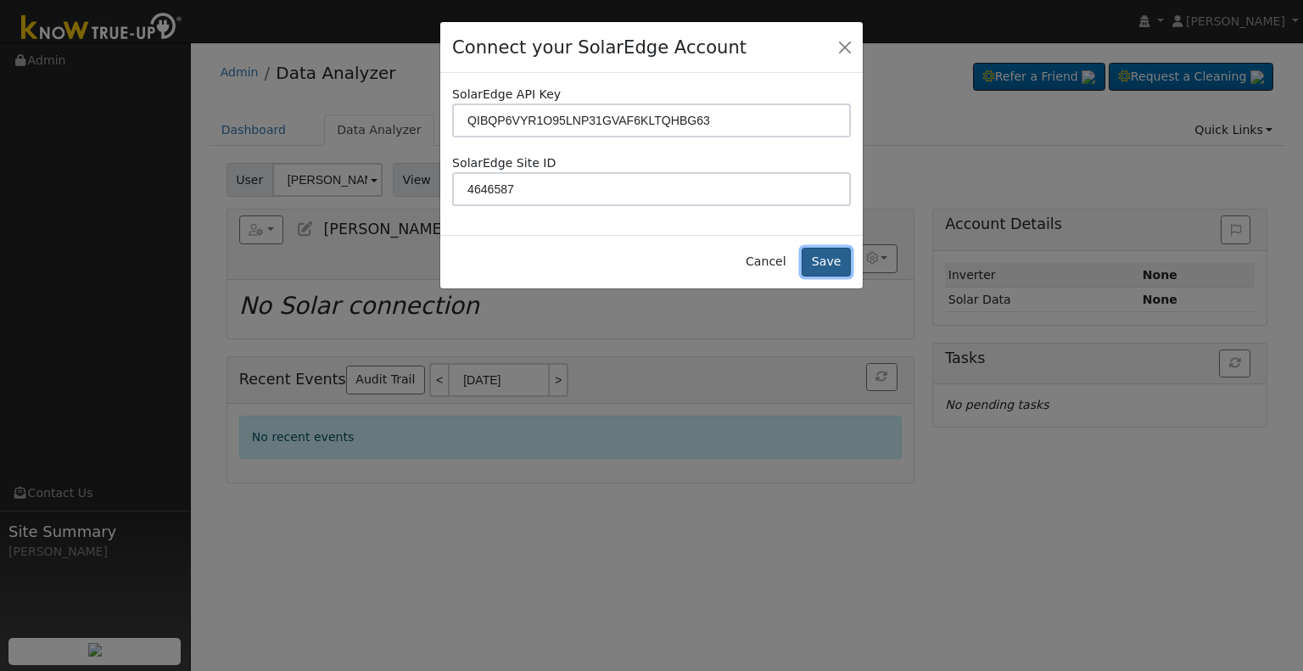
click at [835, 260] on button "Save" at bounding box center [826, 262] width 49 height 29
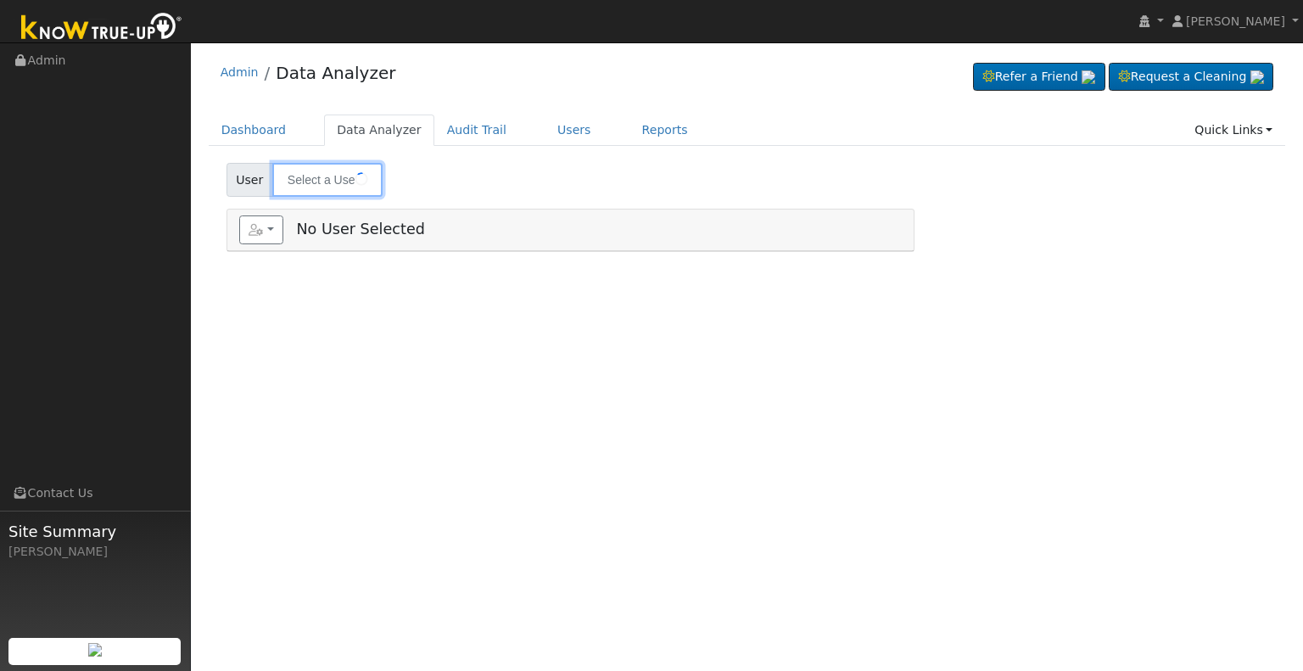
type input "[PERSON_NAME]"
